Goal: Task Accomplishment & Management: Use online tool/utility

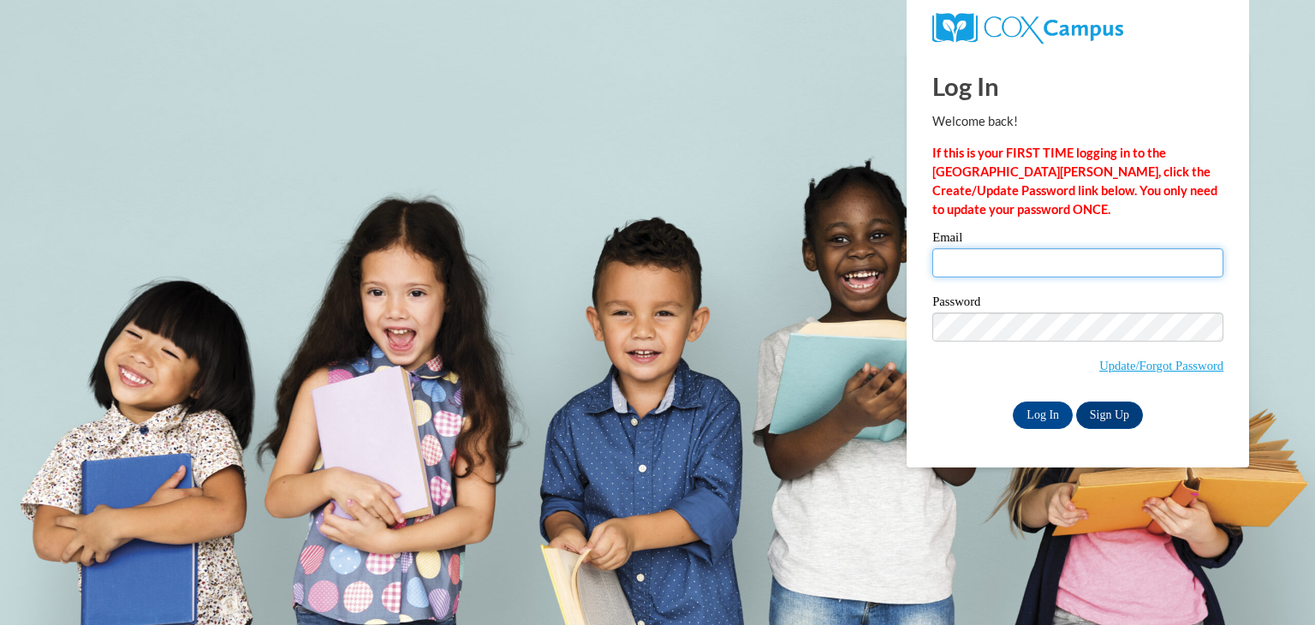
click at [990, 259] on input "Email" at bounding box center [1077, 262] width 291 height 29
click at [1030, 419] on input "Log In" at bounding box center [1043, 415] width 60 height 27
click at [1031, 247] on label "Email" at bounding box center [1077, 239] width 291 height 17
click at [1031, 248] on input "Email" at bounding box center [1077, 262] width 291 height 29
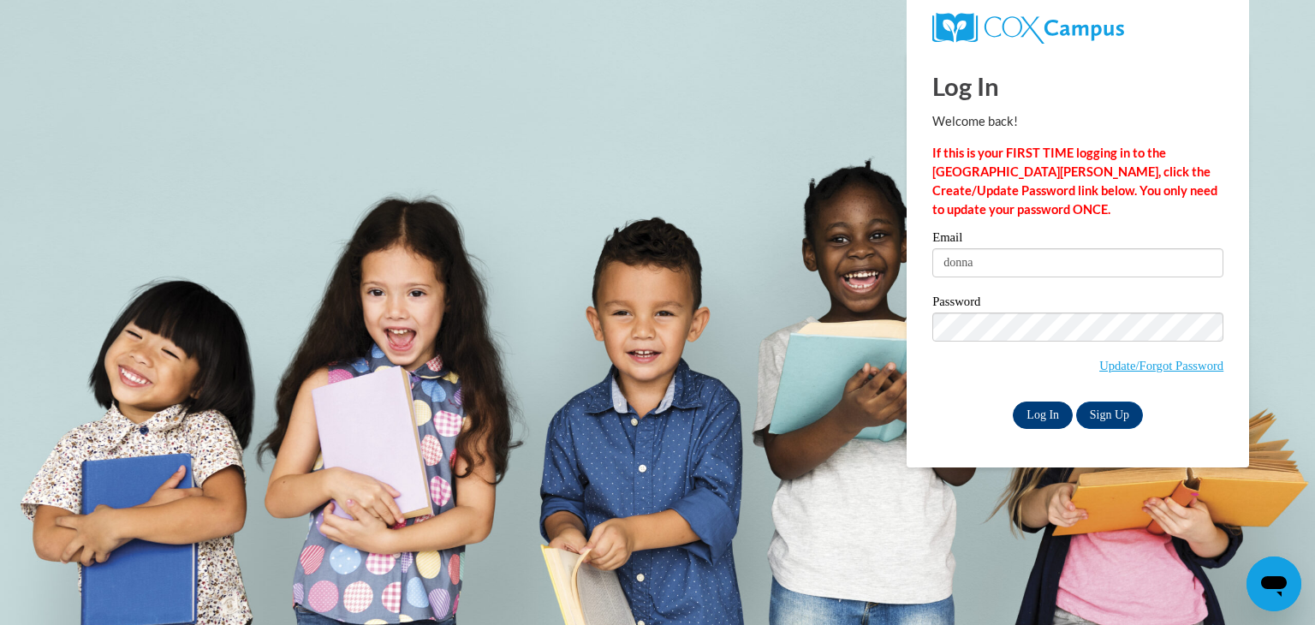
type input "donna"
click at [1039, 405] on input "Log In" at bounding box center [1043, 415] width 60 height 27
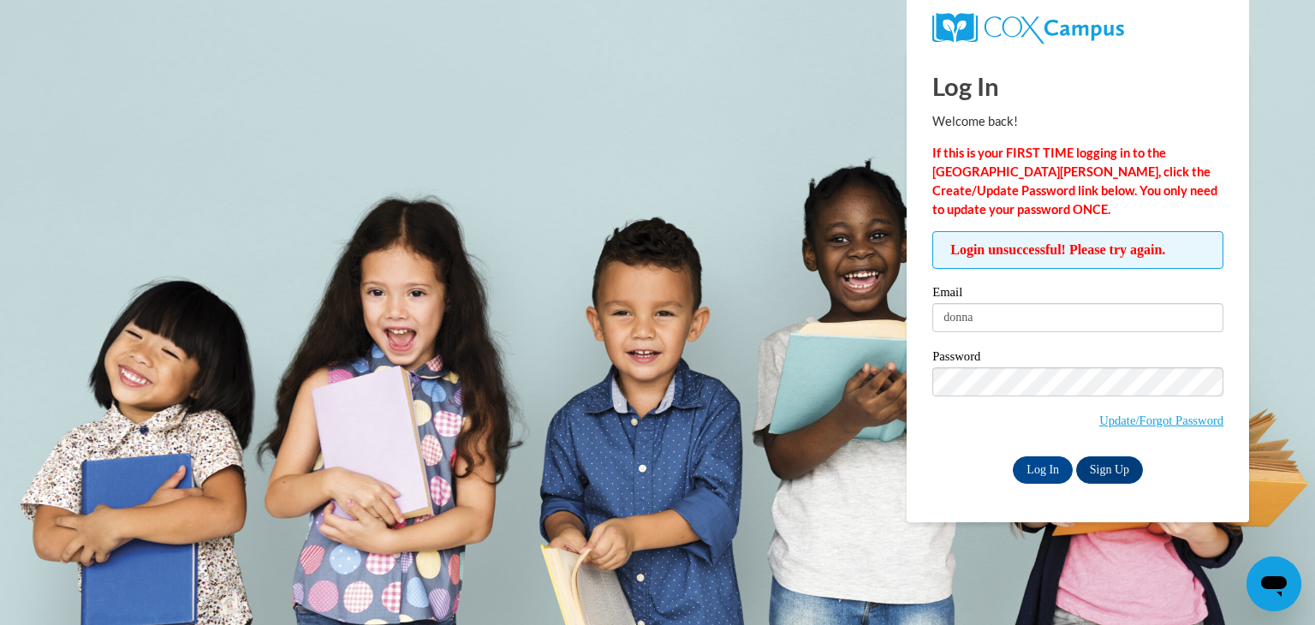
click at [1015, 356] on label "Password" at bounding box center [1077, 358] width 291 height 17
click at [1007, 339] on div "Email [PERSON_NAME]" at bounding box center [1077, 315] width 291 height 59
click at [992, 320] on input "donna" at bounding box center [1077, 317] width 291 height 29
type input "donnamschiele@gmail.com"
click at [1033, 471] on input "Log In" at bounding box center [1043, 469] width 60 height 27
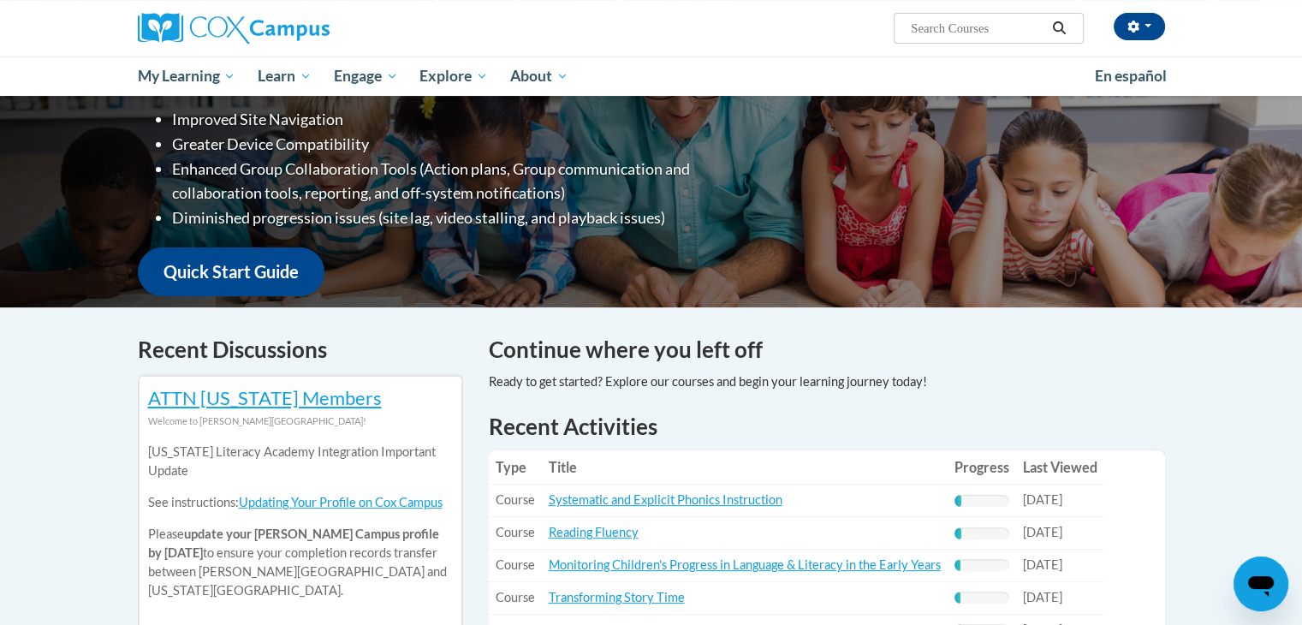
scroll to position [291, 0]
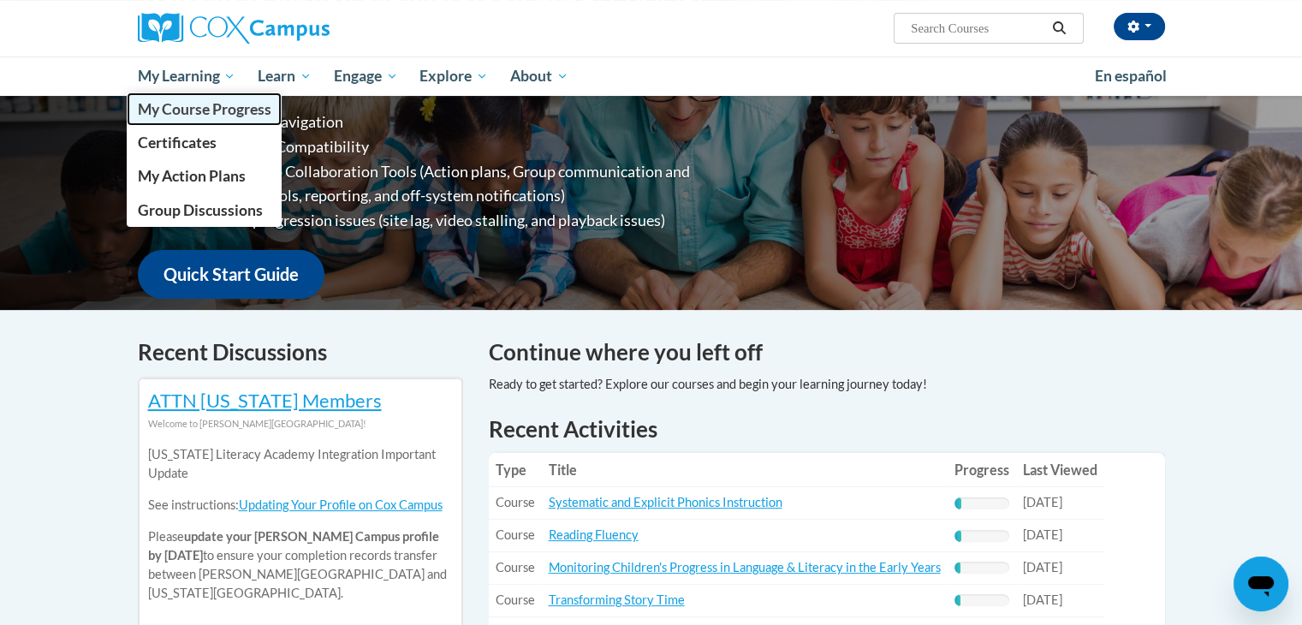
click at [197, 110] on span "My Course Progress" at bounding box center [204, 109] width 134 height 18
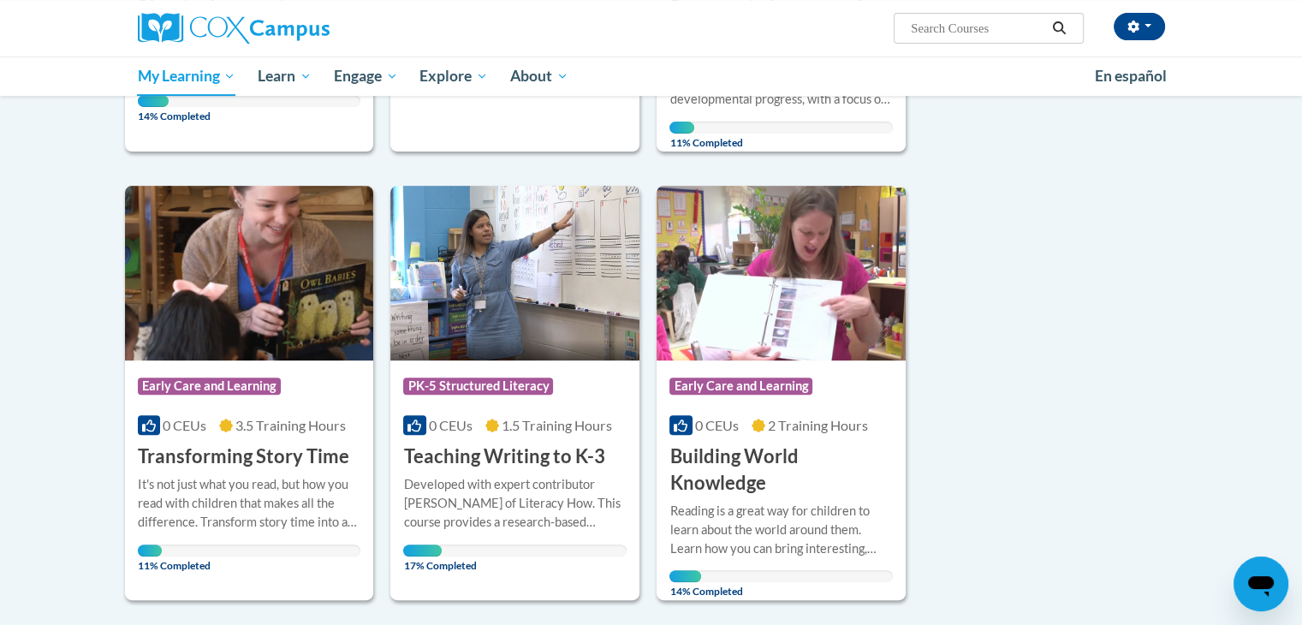
scroll to position [613, 0]
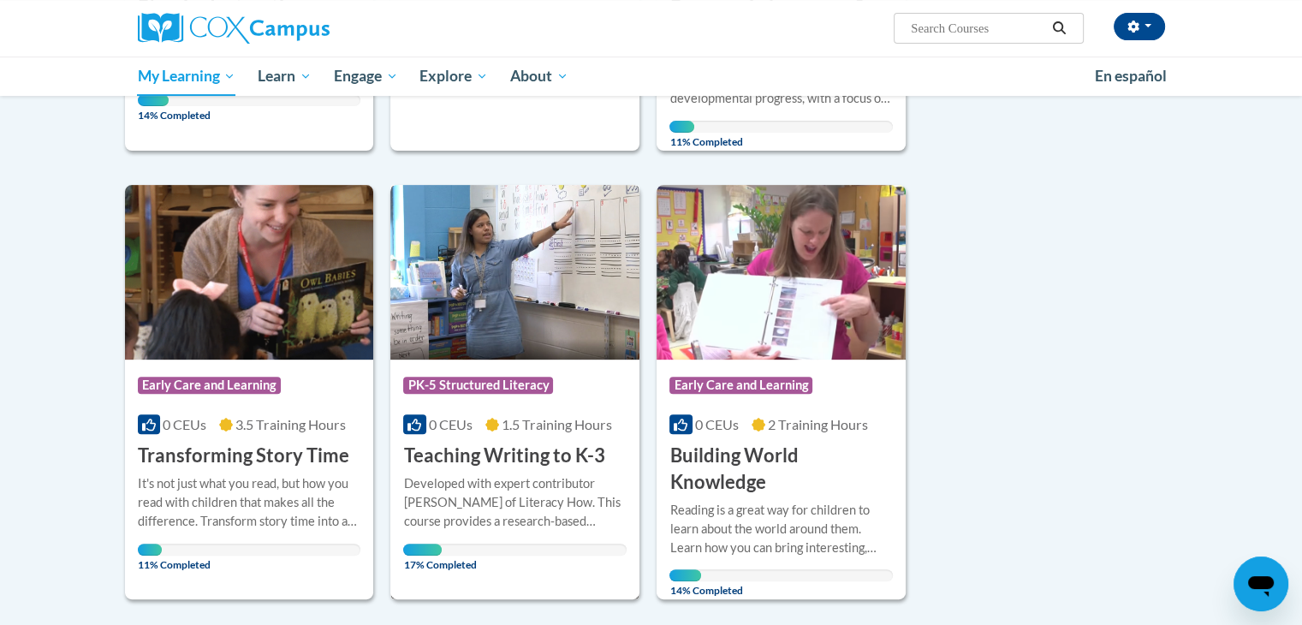
click at [487, 473] on div at bounding box center [514, 473] width 223 height 1
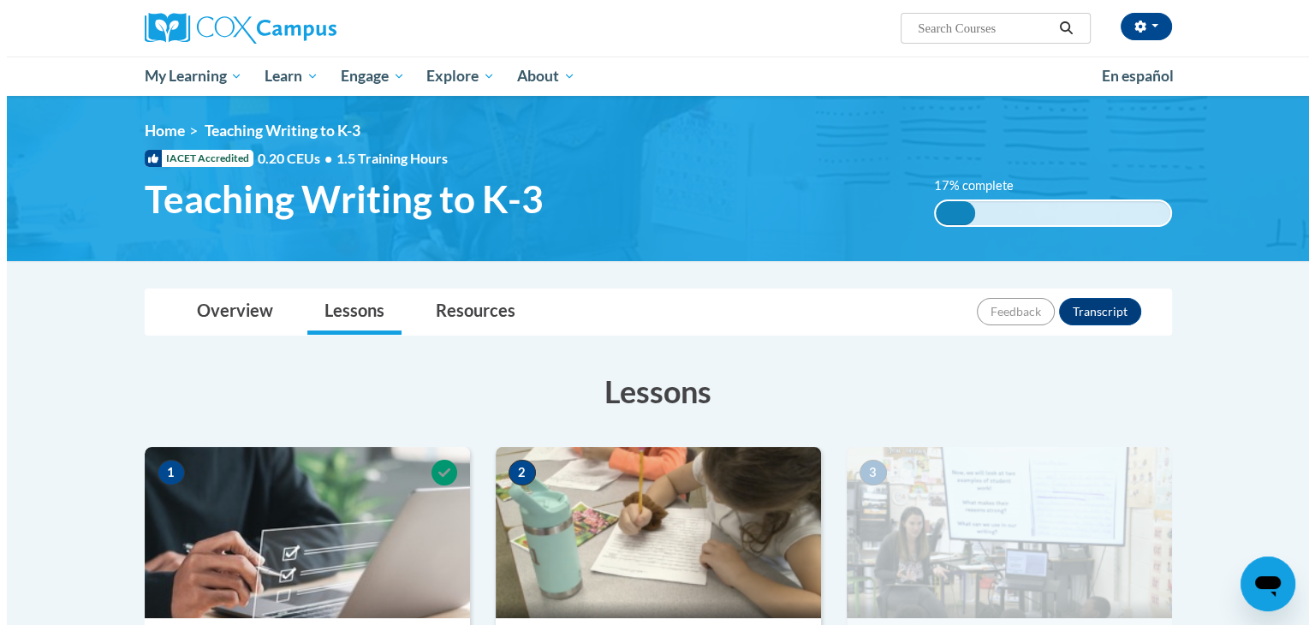
scroll to position [211, 0]
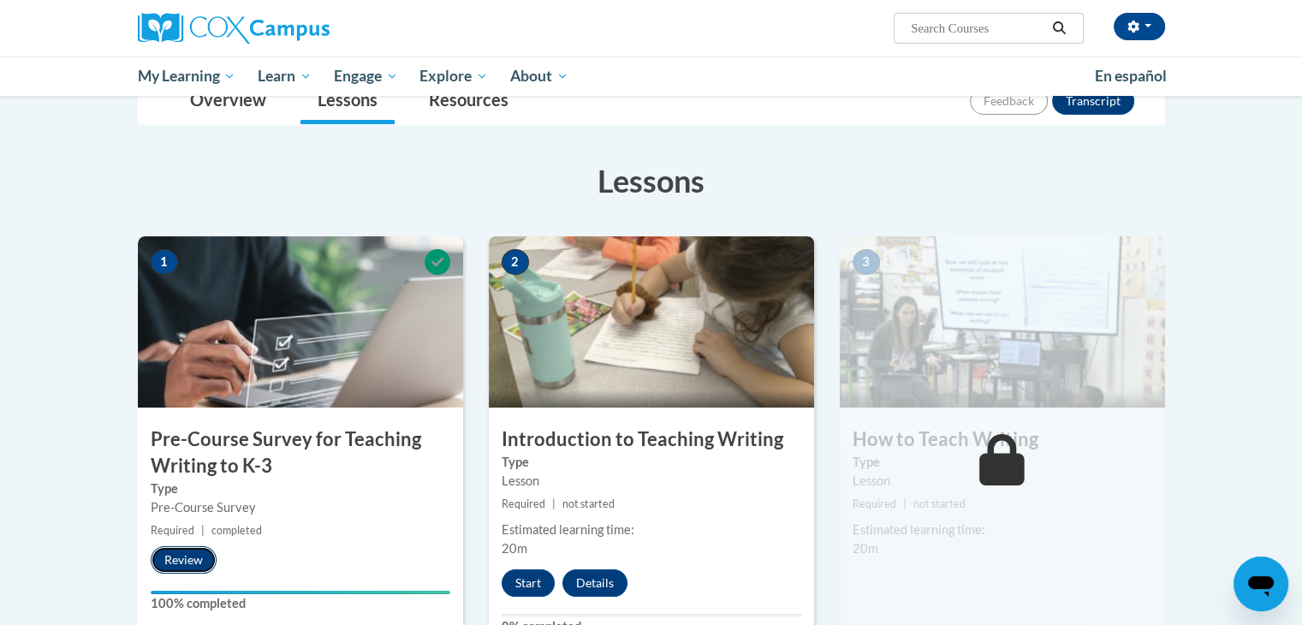
click at [200, 551] on button "Review" at bounding box center [184, 559] width 66 height 27
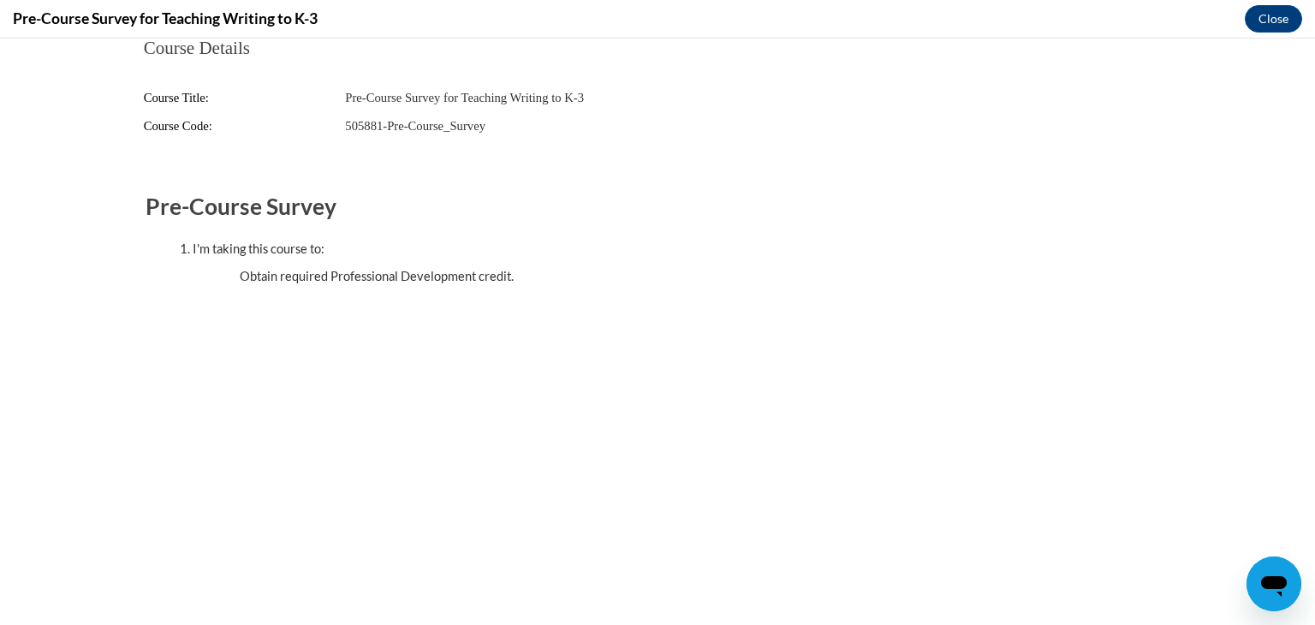
scroll to position [0, 0]
click at [1283, 21] on button "Close" at bounding box center [1273, 18] width 57 height 27
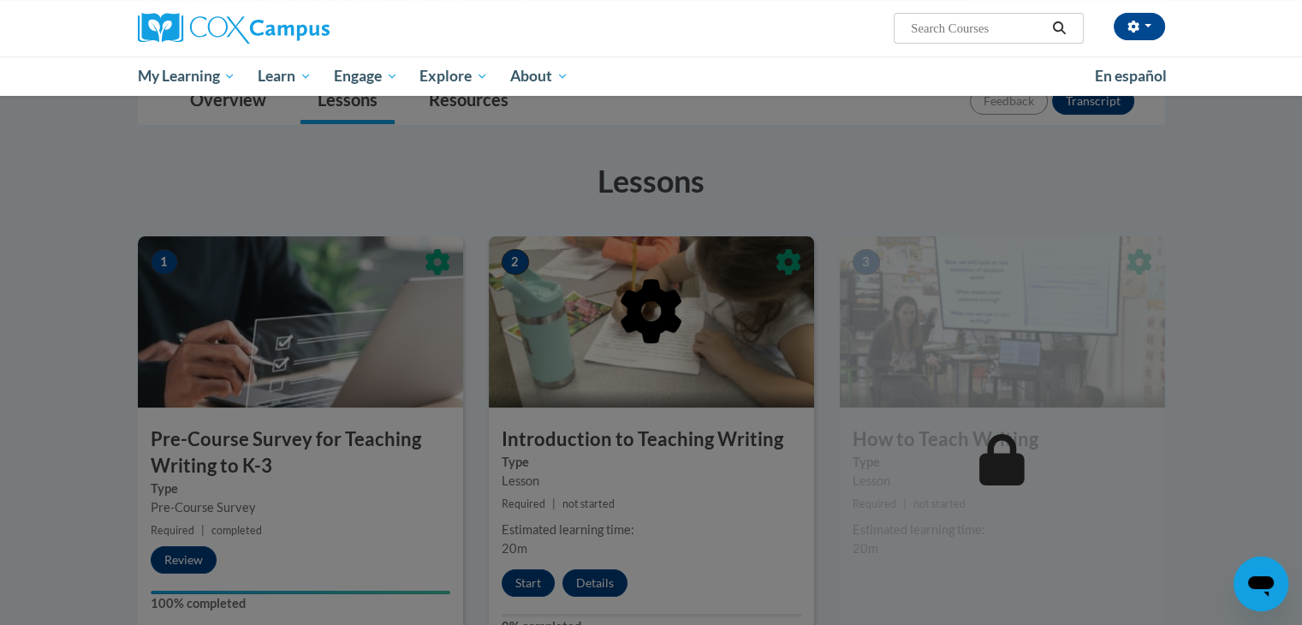
click at [527, 573] on div at bounding box center [651, 312] width 1302 height 625
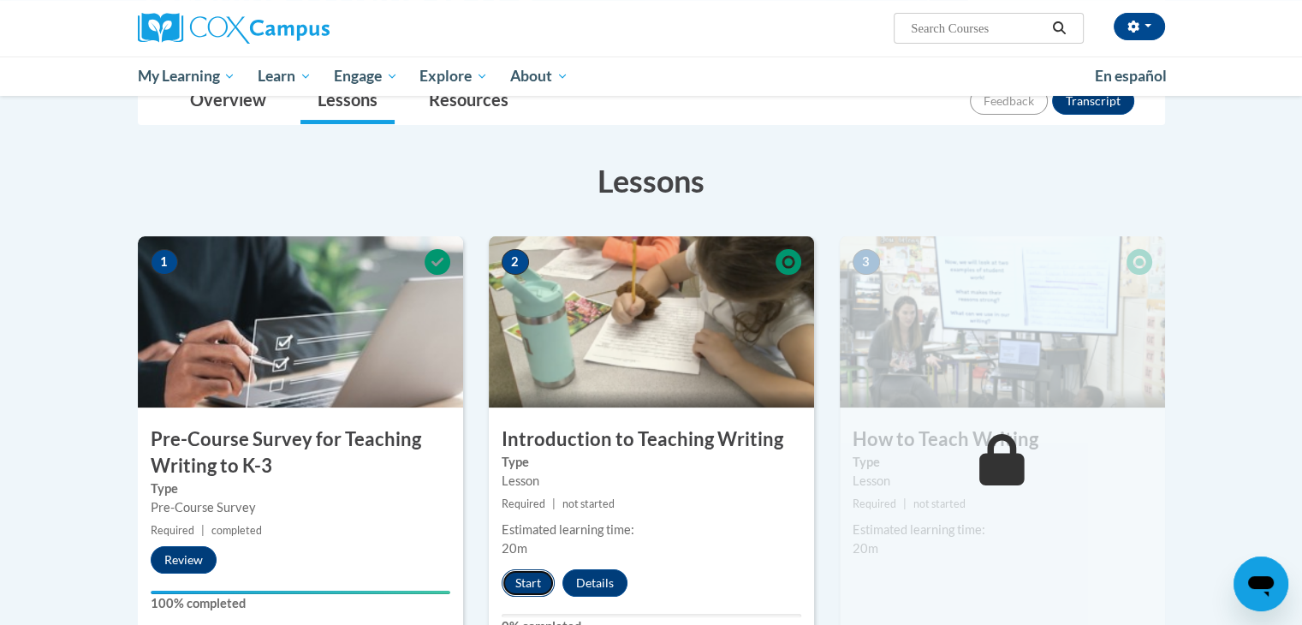
click at [537, 587] on button "Start" at bounding box center [528, 582] width 53 height 27
